Goal: Task Accomplishment & Management: Manage account settings

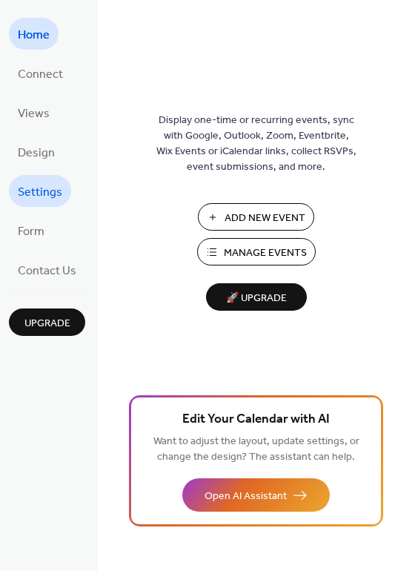
click at [45, 194] on span "Settings" at bounding box center [40, 192] width 44 height 23
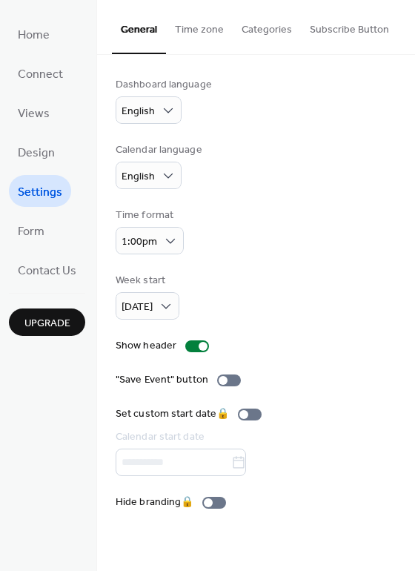
click at [256, 33] on button "Categories" at bounding box center [267, 26] width 68 height 53
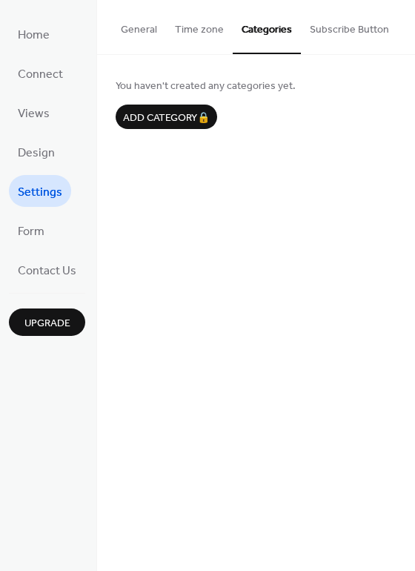
click at [363, 35] on button "Subscribe Button" at bounding box center [349, 26] width 97 height 53
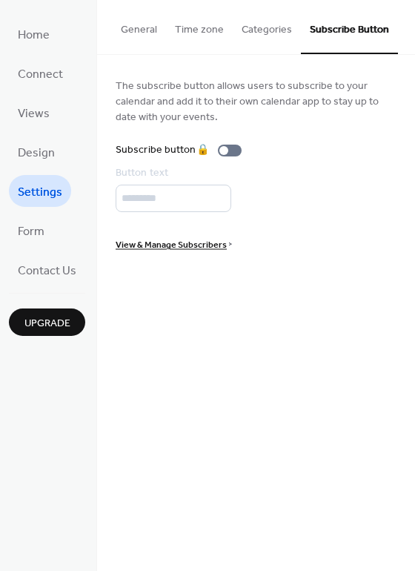
click at [139, 24] on button "General" at bounding box center [139, 26] width 54 height 53
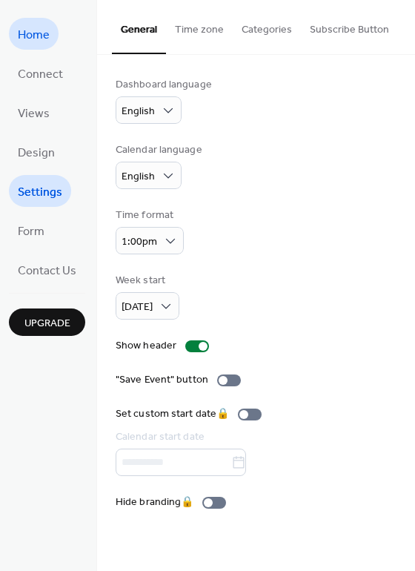
click at [44, 30] on span "Home" at bounding box center [34, 35] width 32 height 23
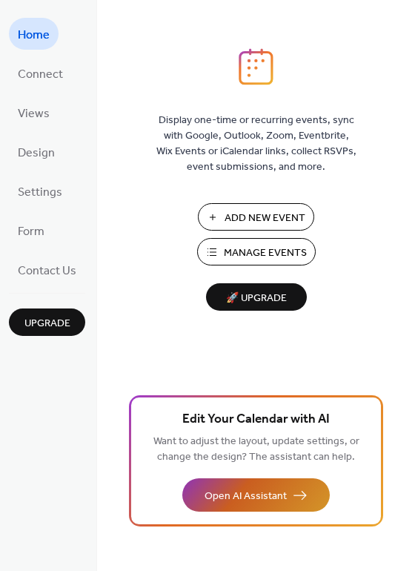
click at [277, 499] on span "Open AI Assistant" at bounding box center [246, 497] width 82 height 16
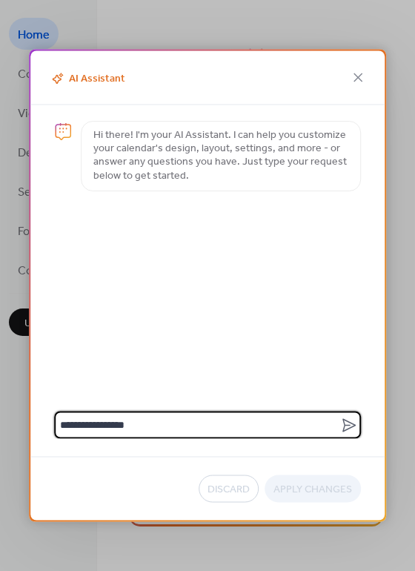
type textarea "**********"
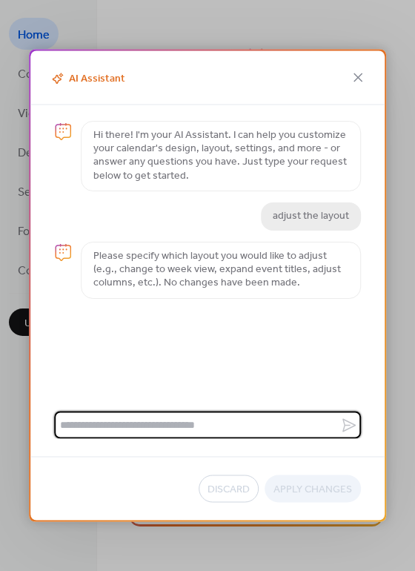
click at [121, 425] on textarea at bounding box center [197, 424] width 286 height 27
type textarea "**********"
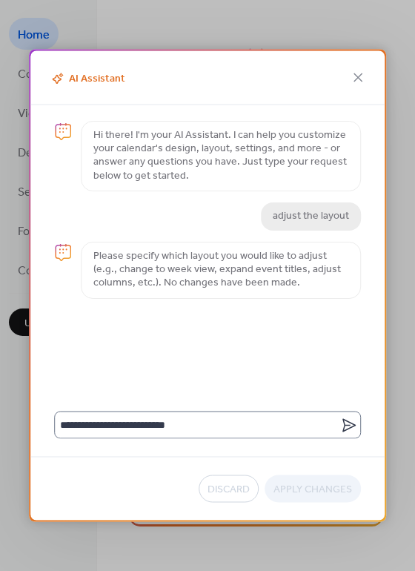
click at [348, 423] on icon at bounding box center [349, 425] width 18 height 18
click at [340, 423] on textarea "**********" at bounding box center [197, 424] width 286 height 27
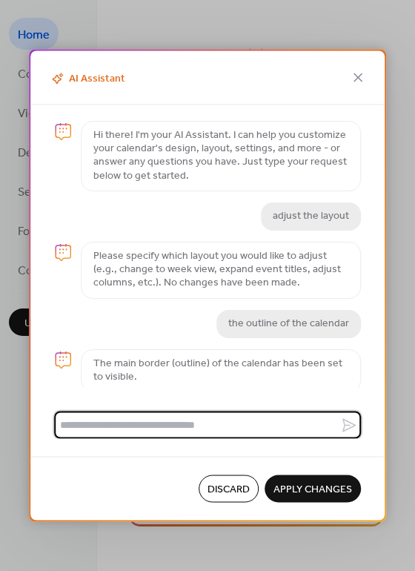
scroll to position [4, 0]
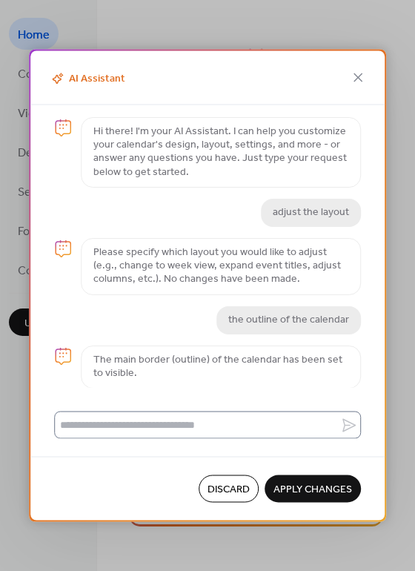
click at [355, 425] on label at bounding box center [207, 424] width 307 height 27
click at [340, 425] on textarea at bounding box center [197, 424] width 286 height 27
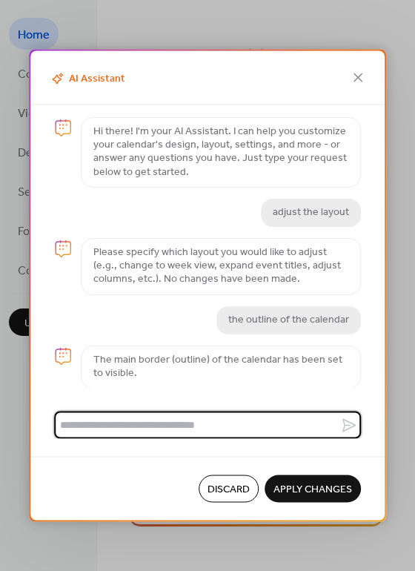
click at [246, 431] on textarea at bounding box center [197, 424] width 286 height 27
type textarea "***"
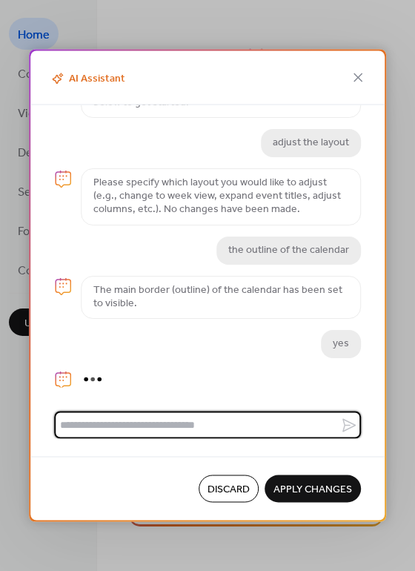
scroll to position [84, 0]
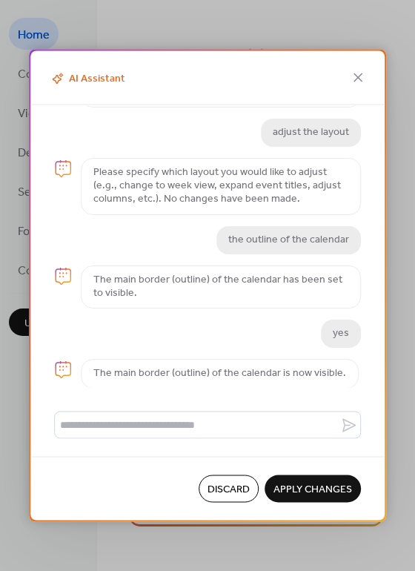
click at [240, 487] on span "Discard" at bounding box center [229, 490] width 42 height 16
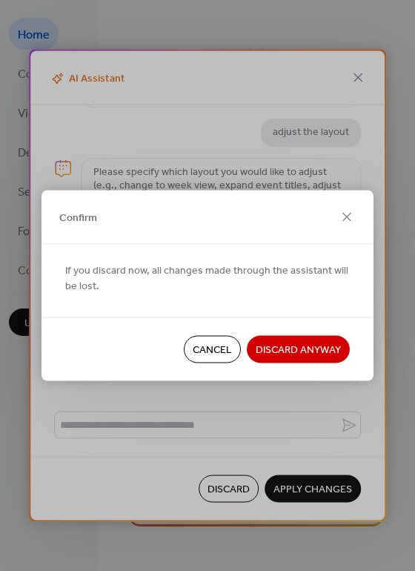
click at [294, 346] on span "Discard Anyway" at bounding box center [298, 351] width 85 height 16
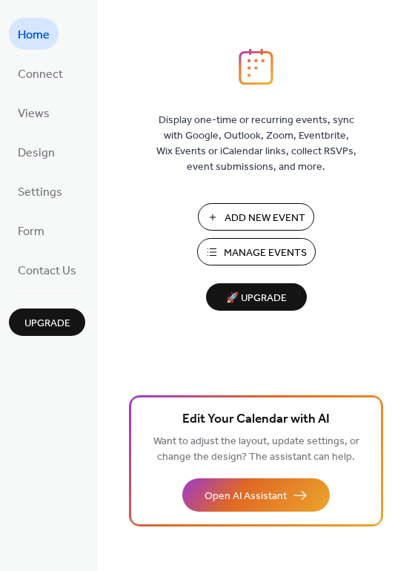
click at [153, 332] on div "Display one-time or recurring events, sync with Google, Outlook, Zoom, Eventbri…" at bounding box center [256, 309] width 318 height 523
click at [47, 231] on link "Form" at bounding box center [31, 230] width 44 height 32
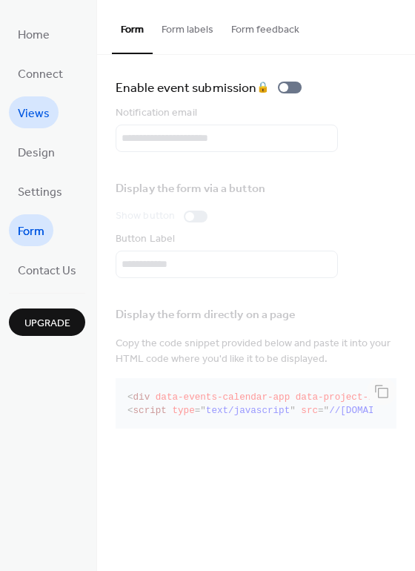
click at [43, 116] on span "Views" at bounding box center [34, 113] width 32 height 23
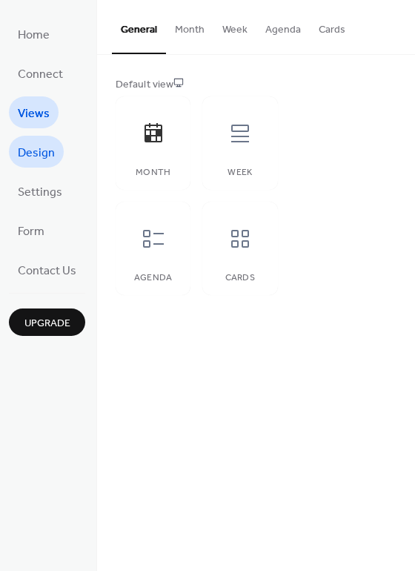
click at [43, 154] on span "Design" at bounding box center [36, 153] width 37 height 23
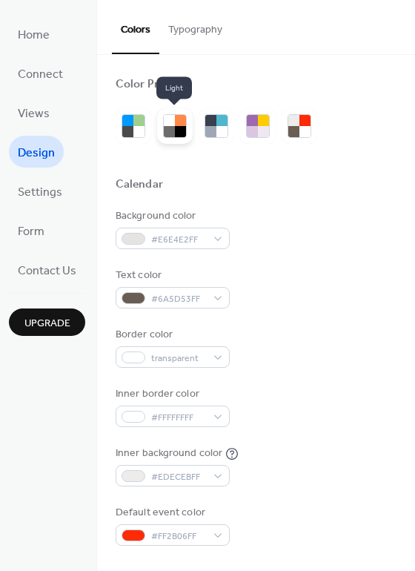
click at [175, 130] on div at bounding box center [180, 131] width 11 height 11
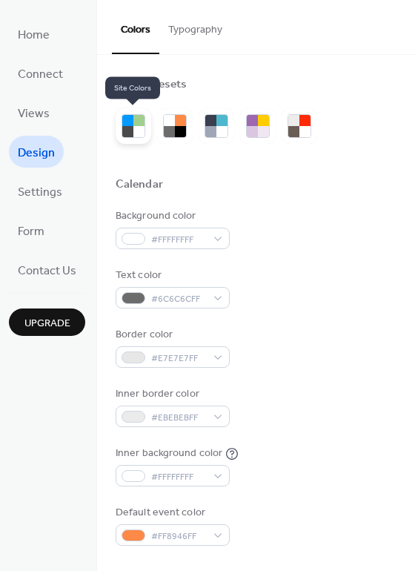
click at [130, 127] on div at bounding box center [127, 131] width 11 height 11
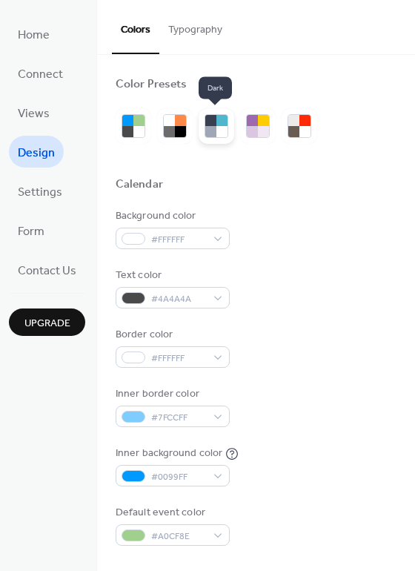
click at [216, 131] on div at bounding box center [221, 131] width 11 height 11
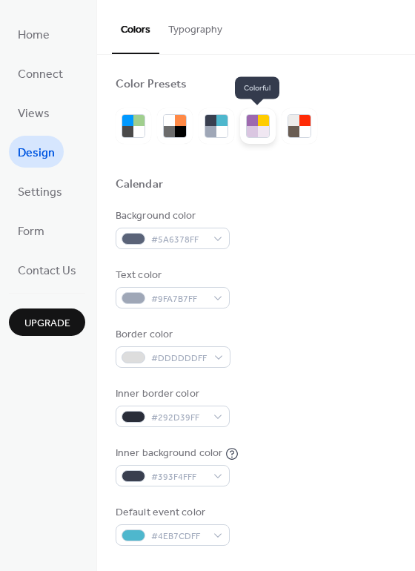
click at [254, 131] on div at bounding box center [252, 131] width 11 height 11
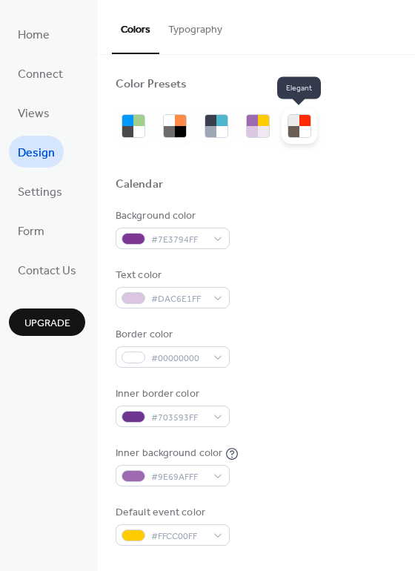
click at [306, 127] on div at bounding box center [305, 131] width 11 height 11
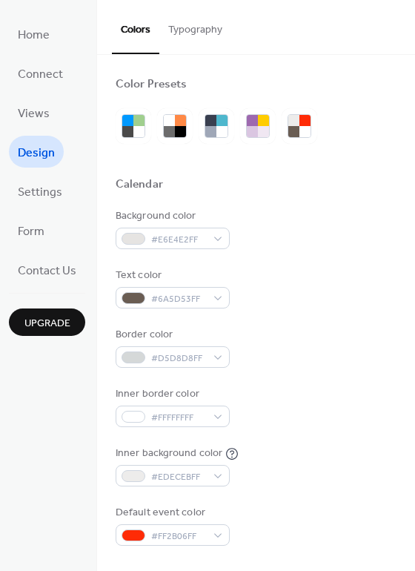
click at [194, 30] on button "Typography" at bounding box center [195, 26] width 72 height 53
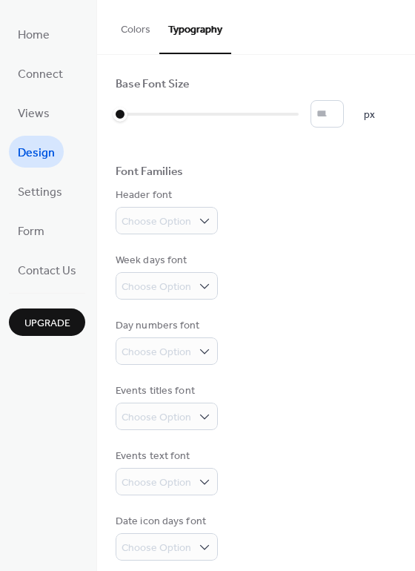
click at [138, 33] on button "Colors" at bounding box center [135, 26] width 47 height 53
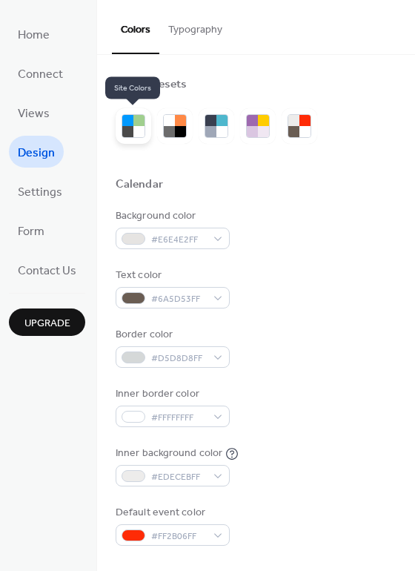
click at [135, 131] on div at bounding box center [138, 131] width 11 height 11
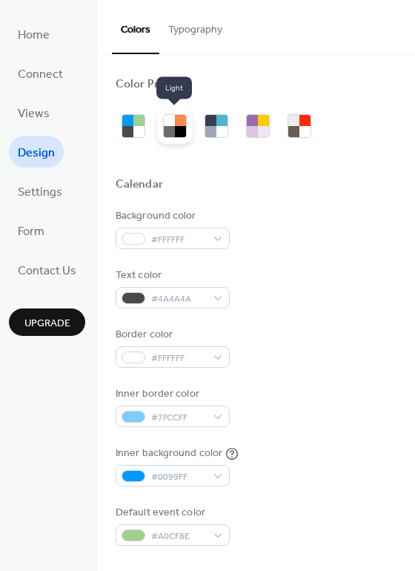
click at [175, 130] on div at bounding box center [180, 131] width 11 height 11
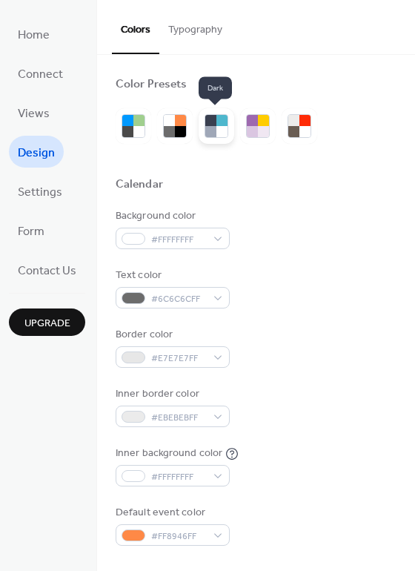
click at [221, 125] on div at bounding box center [221, 120] width 11 height 11
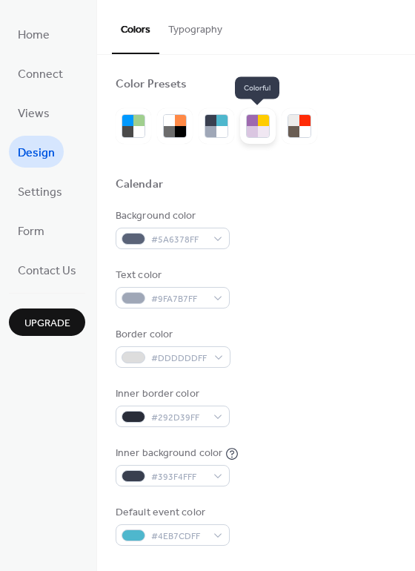
click at [267, 125] on div at bounding box center [263, 120] width 11 height 11
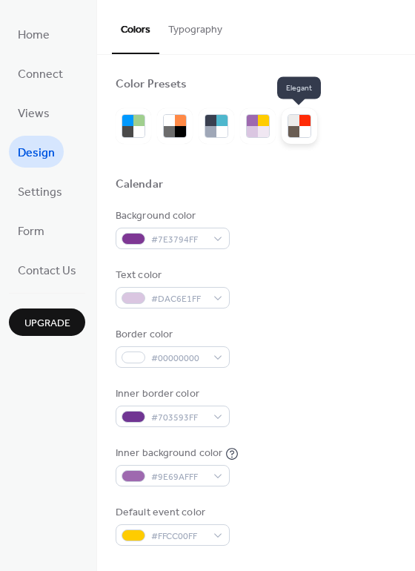
click at [303, 128] on div at bounding box center [305, 131] width 11 height 11
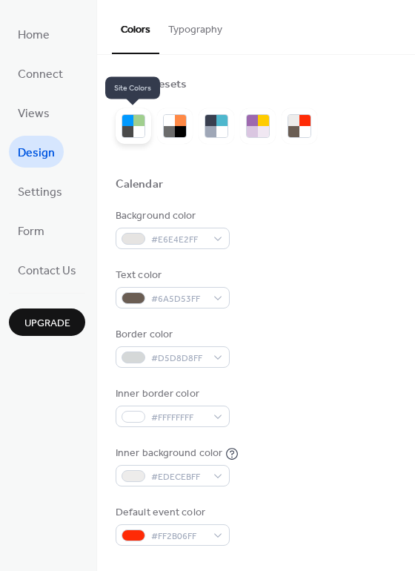
click at [125, 126] on div at bounding box center [127, 131] width 11 height 11
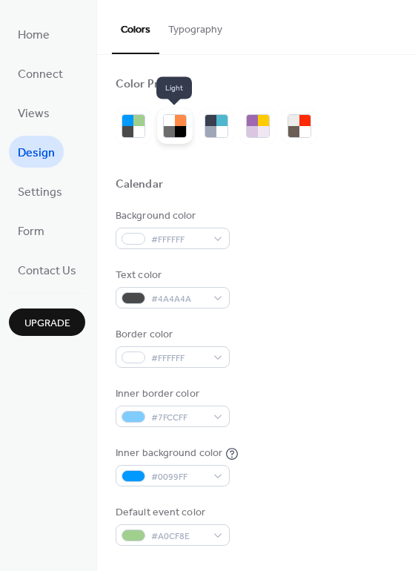
click at [176, 125] on div at bounding box center [180, 120] width 11 height 11
